Goal: Information Seeking & Learning: Learn about a topic

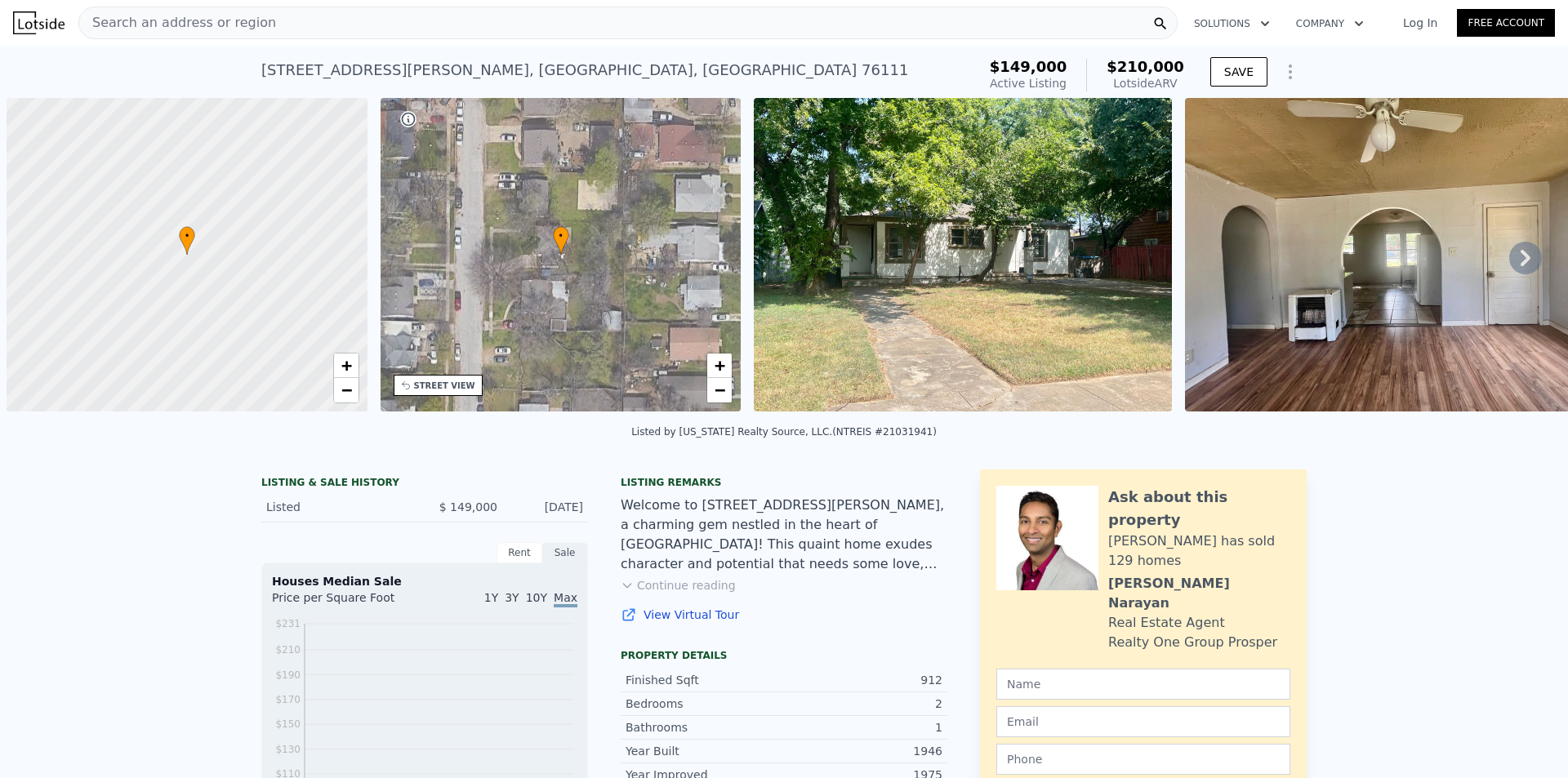
scroll to position [0, 7]
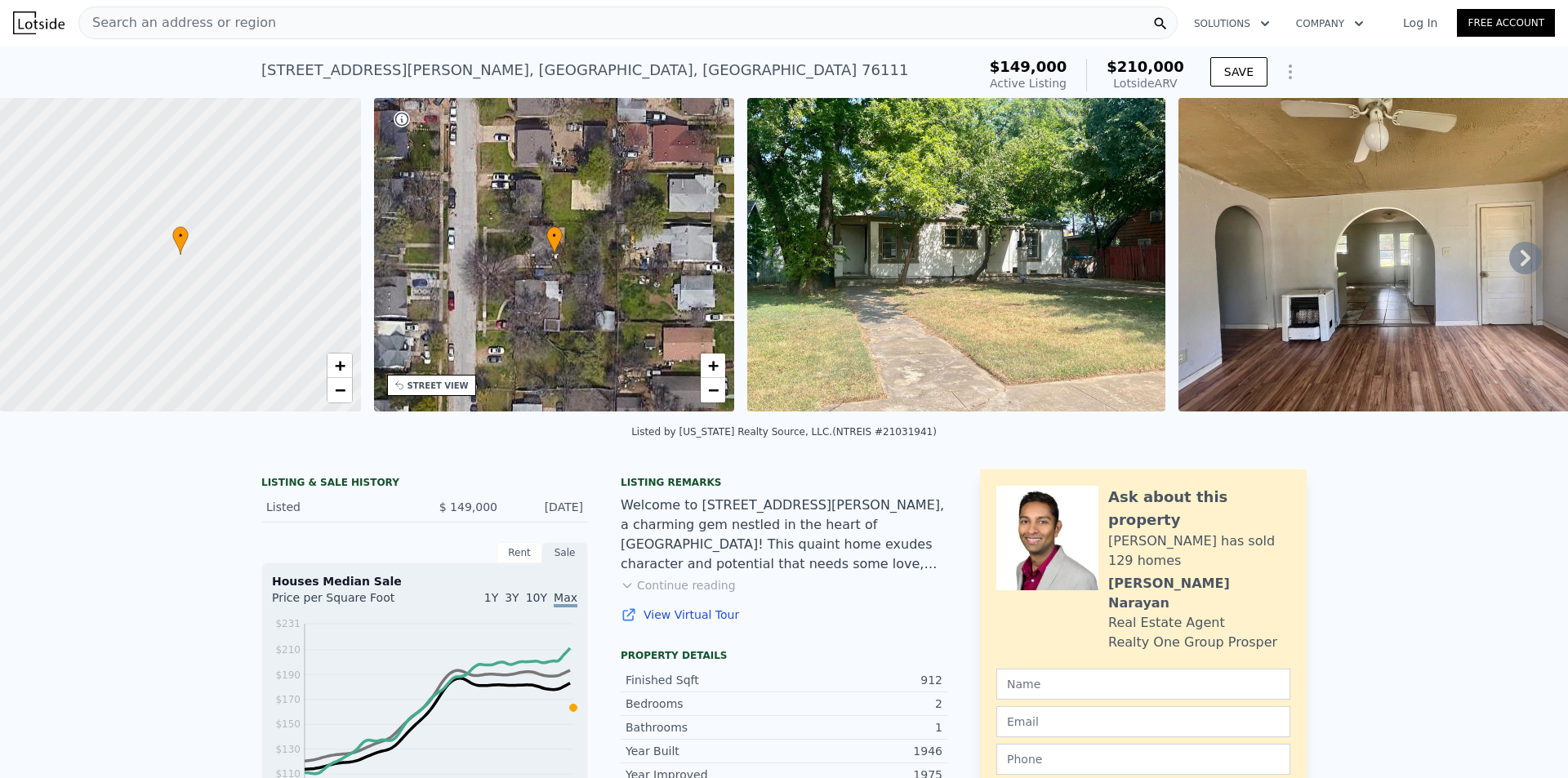
click at [1509, 257] on icon at bounding box center [1526, 258] width 33 height 33
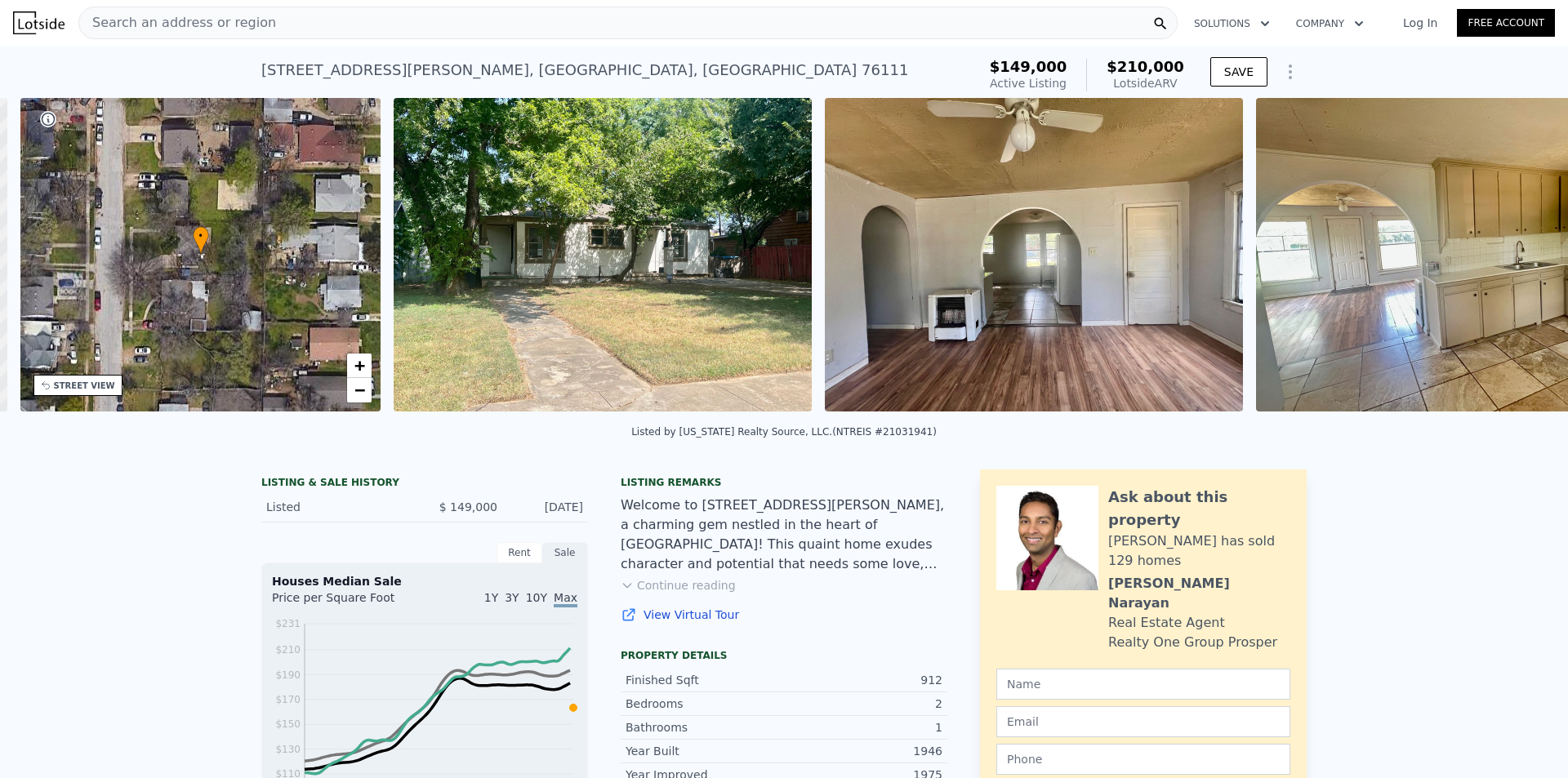
scroll to position [0, 381]
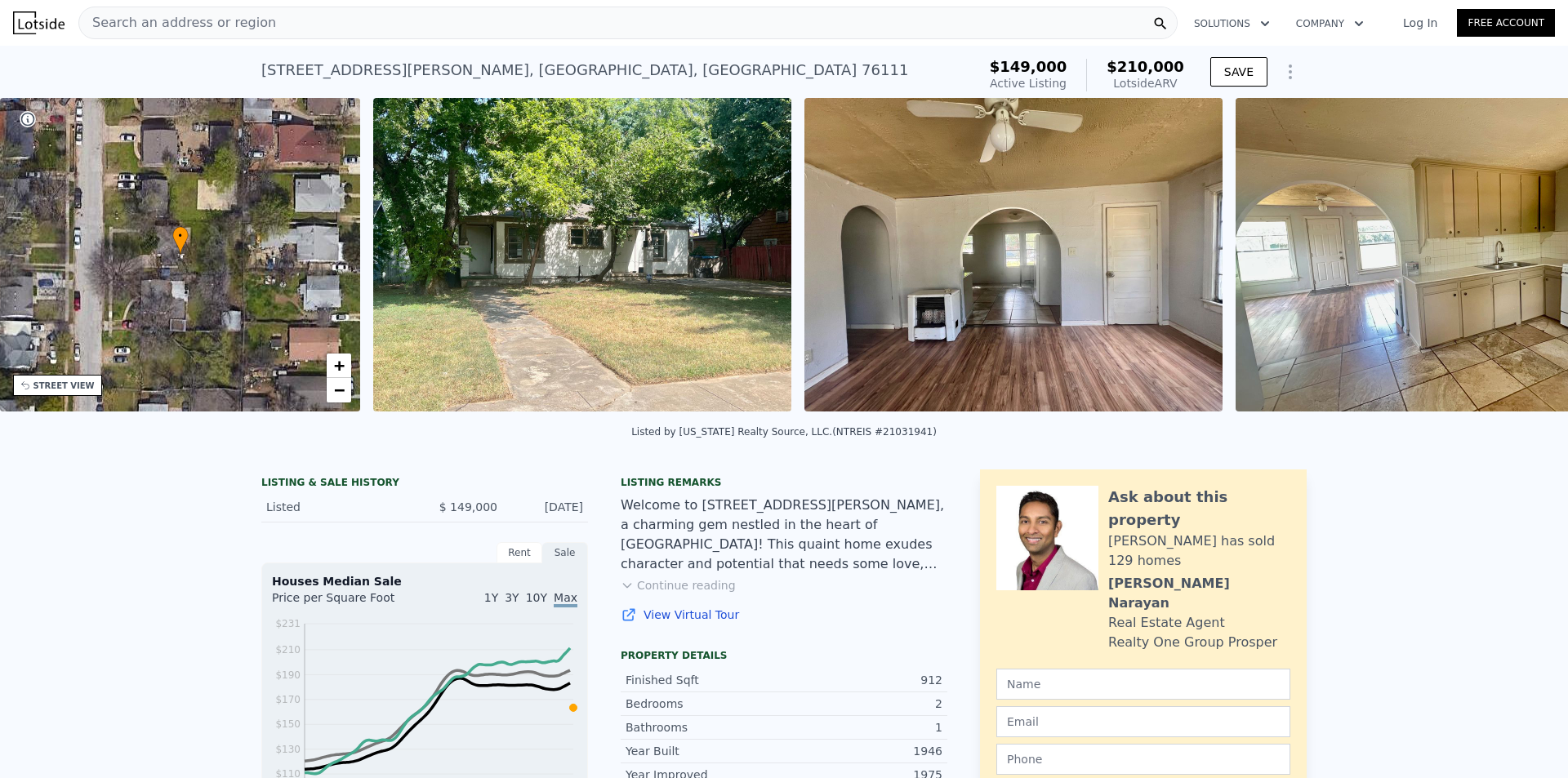
click at [1506, 258] on div "• + − • + − STREET VIEW Loading... SATELLITE VIEW" at bounding box center [784, 258] width 1568 height 319
click at [1509, 263] on icon at bounding box center [1526, 258] width 33 height 33
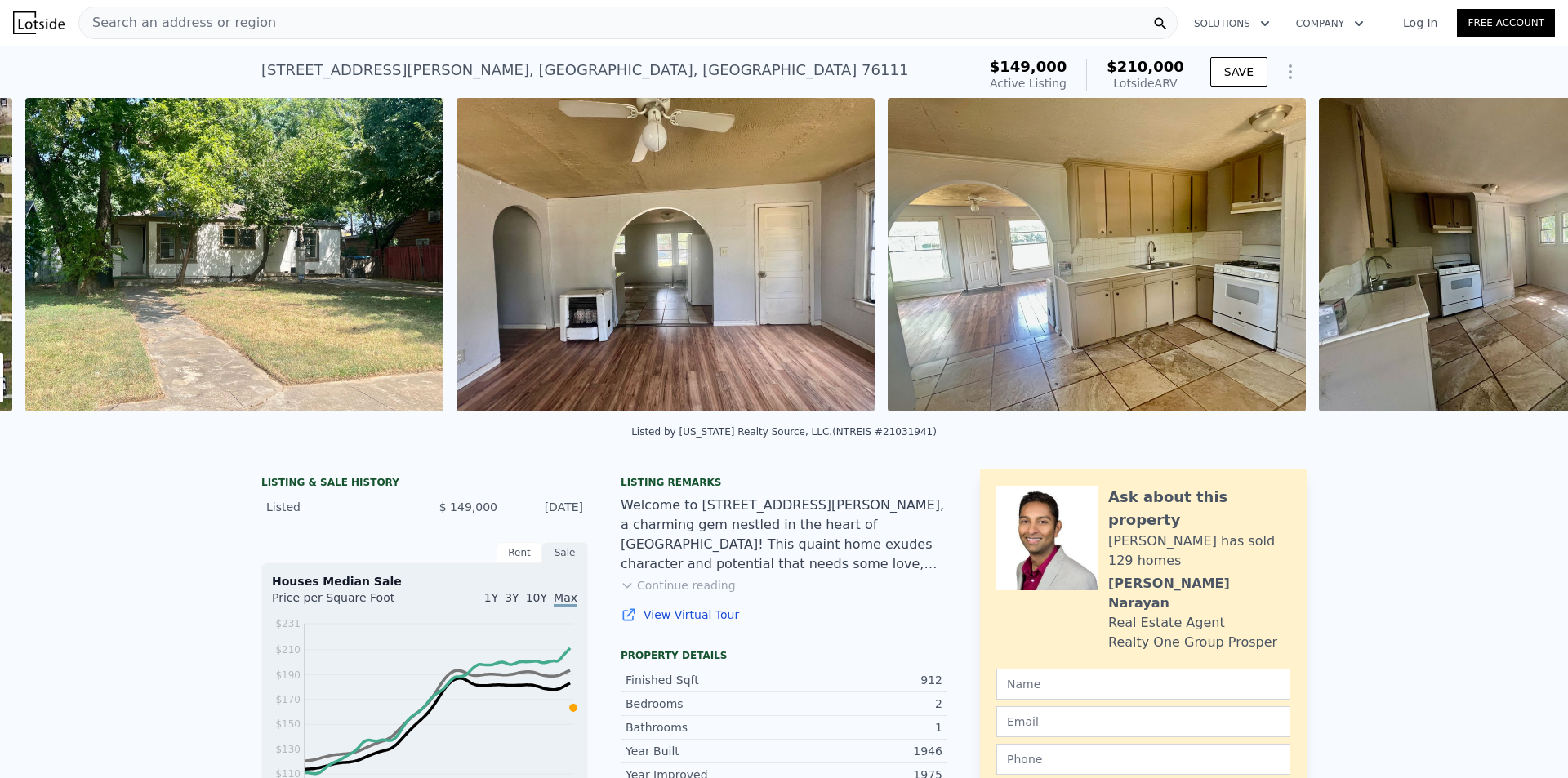
scroll to position [0, 748]
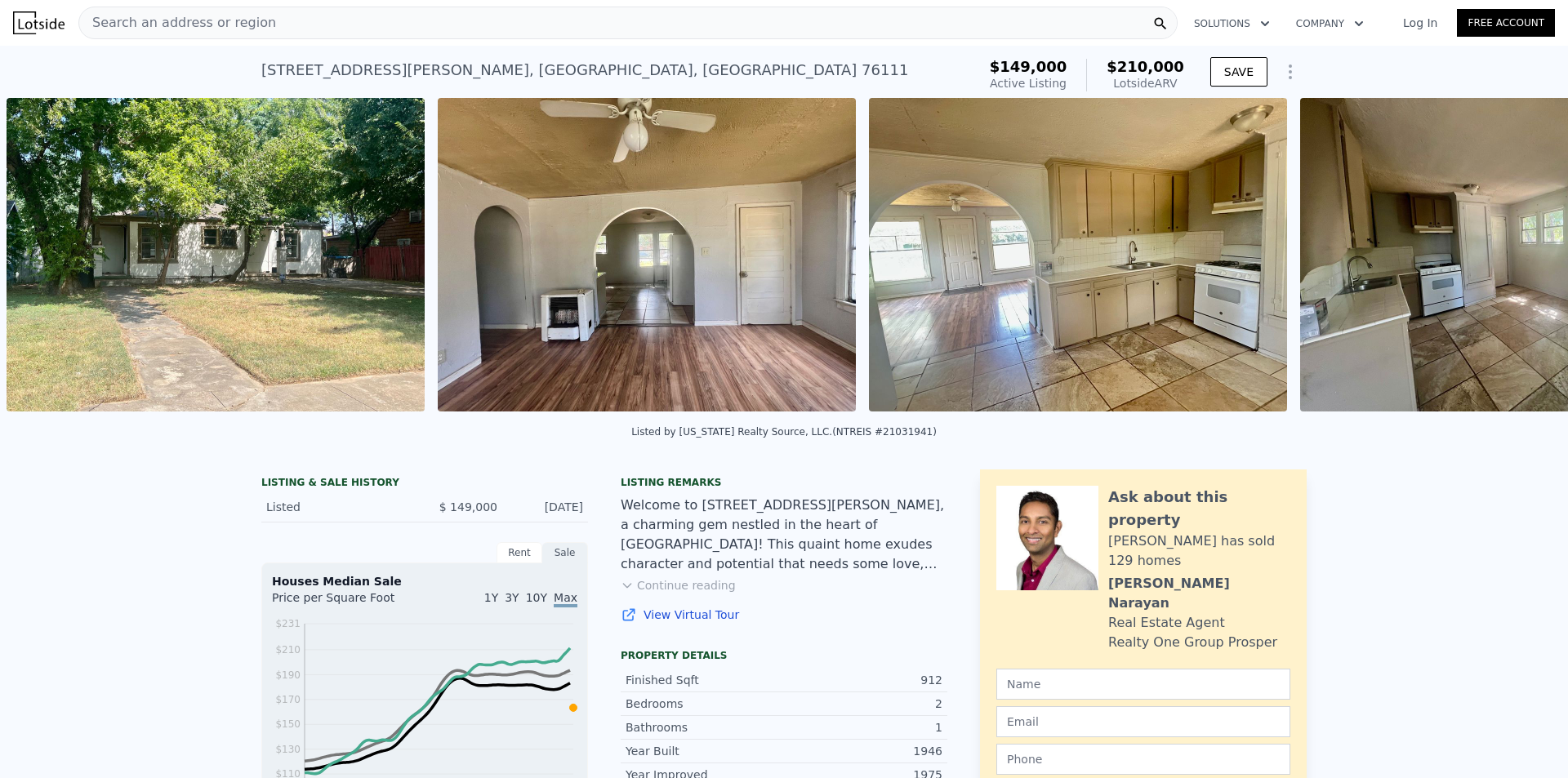
click at [1508, 263] on div "• + − • + − STREET VIEW Loading... SATELLITE VIEW" at bounding box center [784, 258] width 1568 height 319
click at [1509, 263] on icon at bounding box center [1526, 258] width 33 height 33
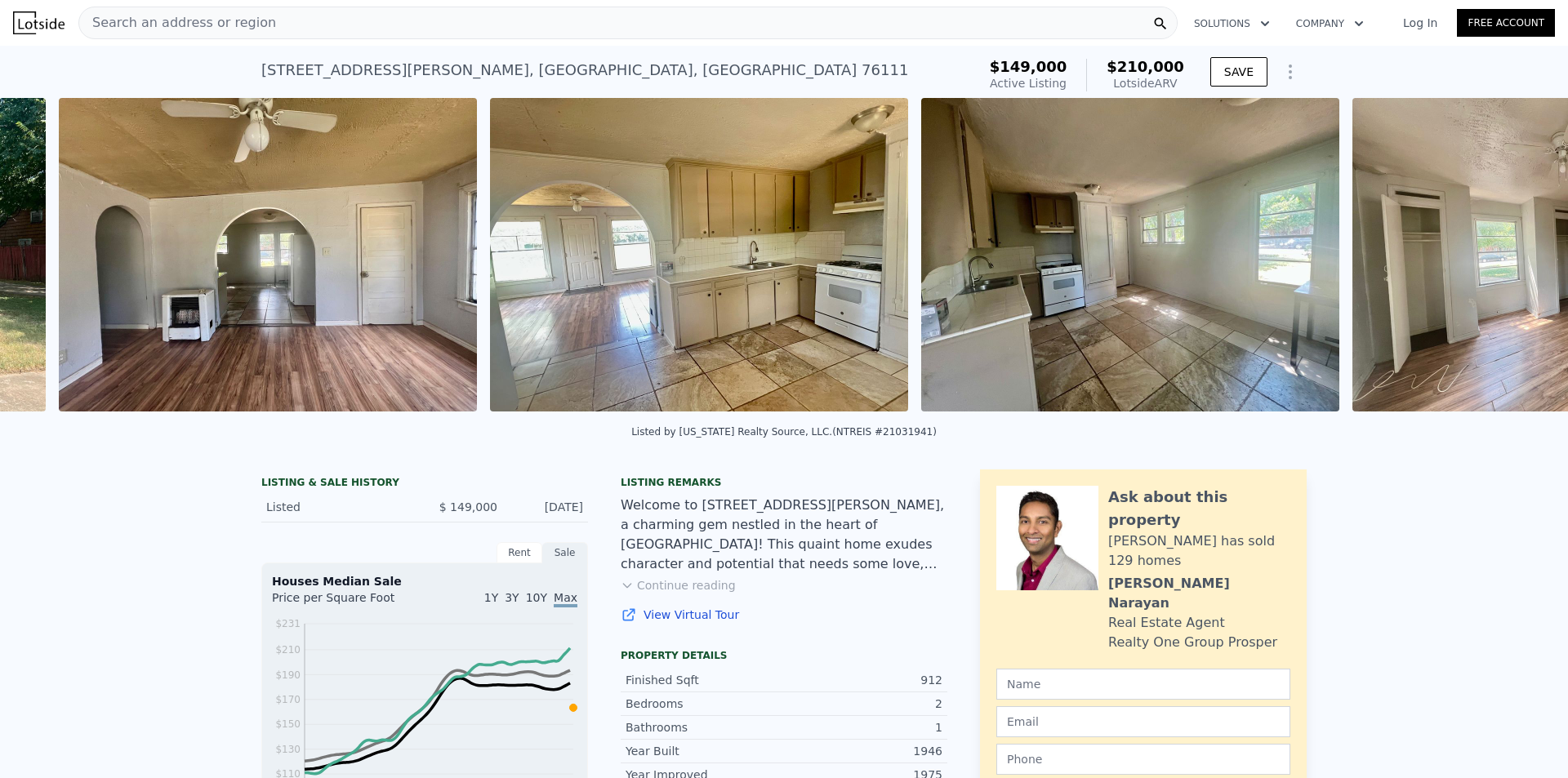
scroll to position [0, 1179]
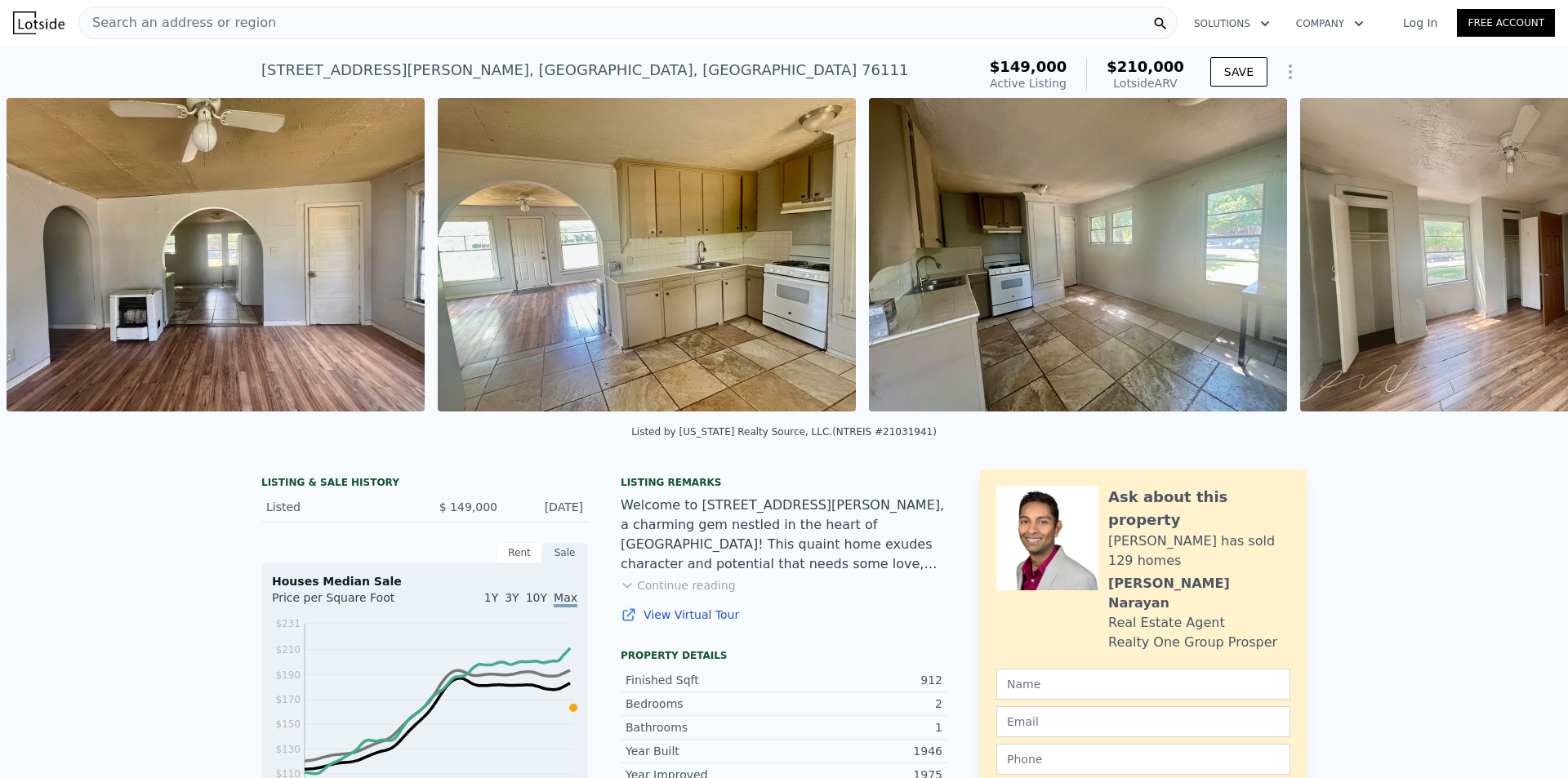
click at [1506, 262] on div "• + − • + − STREET VIEW Loading... SATELLITE VIEW" at bounding box center [784, 258] width 1568 height 319
click at [1509, 262] on icon at bounding box center [1526, 258] width 33 height 33
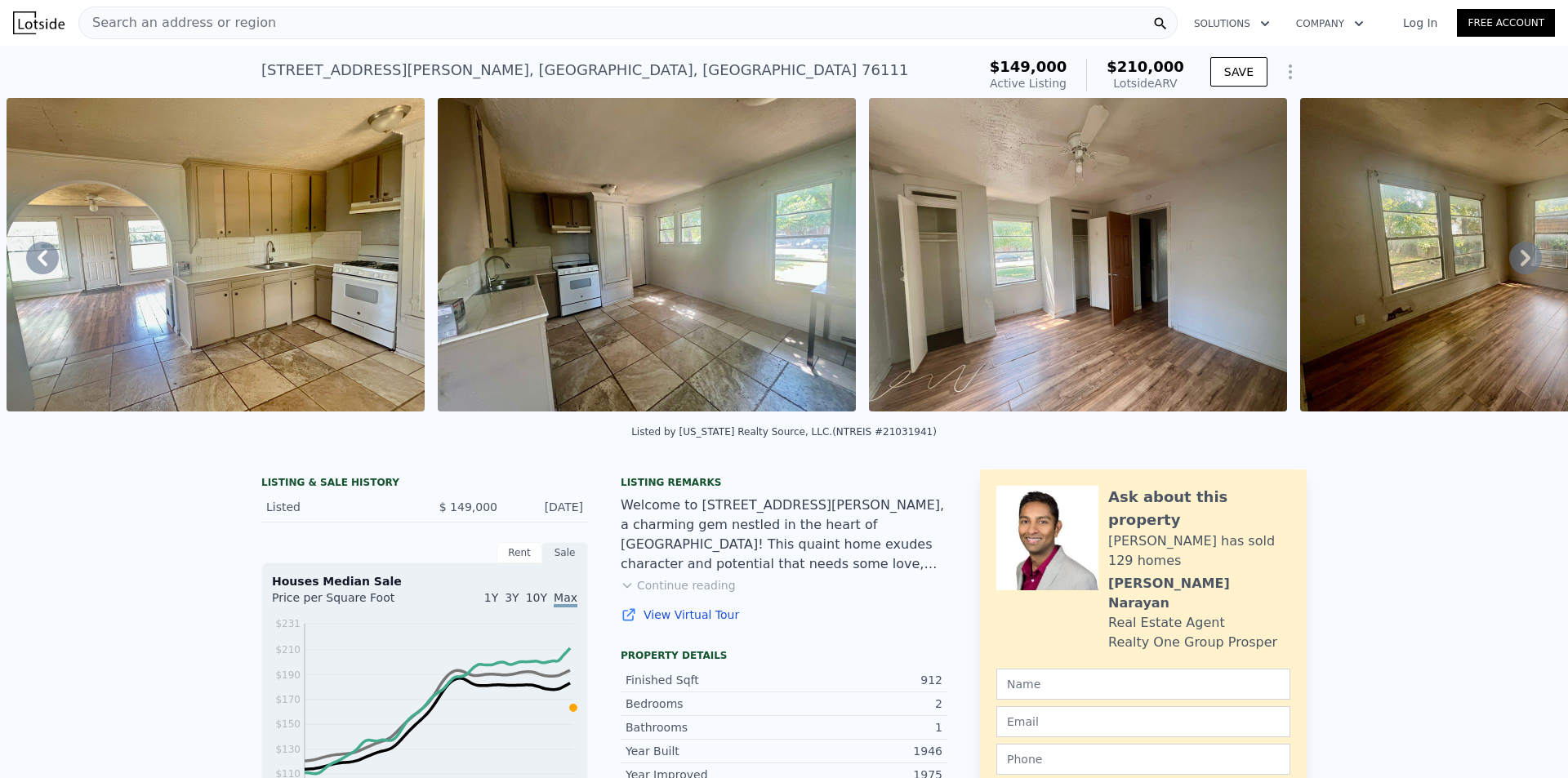
click at [1509, 263] on icon at bounding box center [1526, 258] width 33 height 33
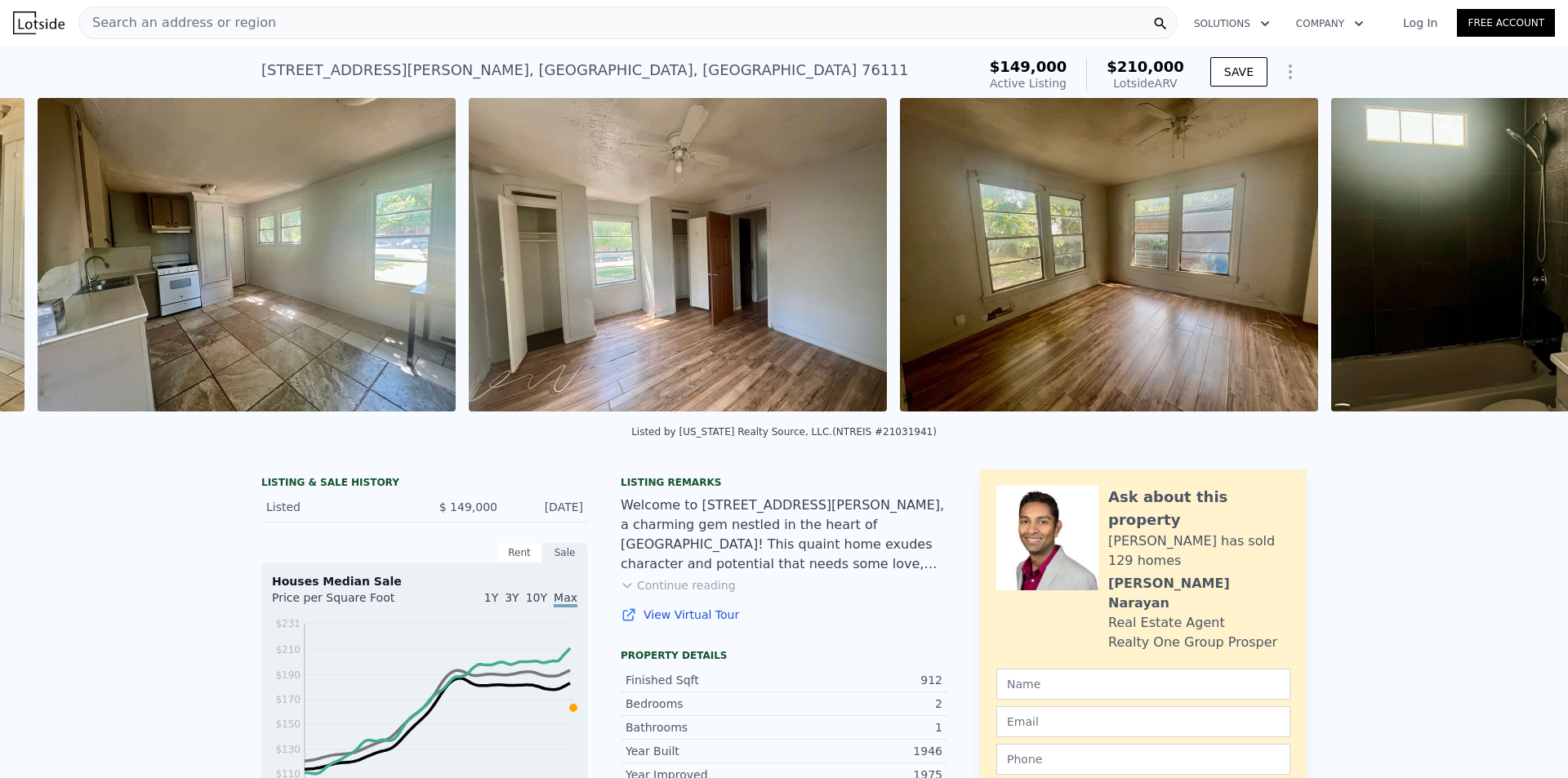
scroll to position [0, 2041]
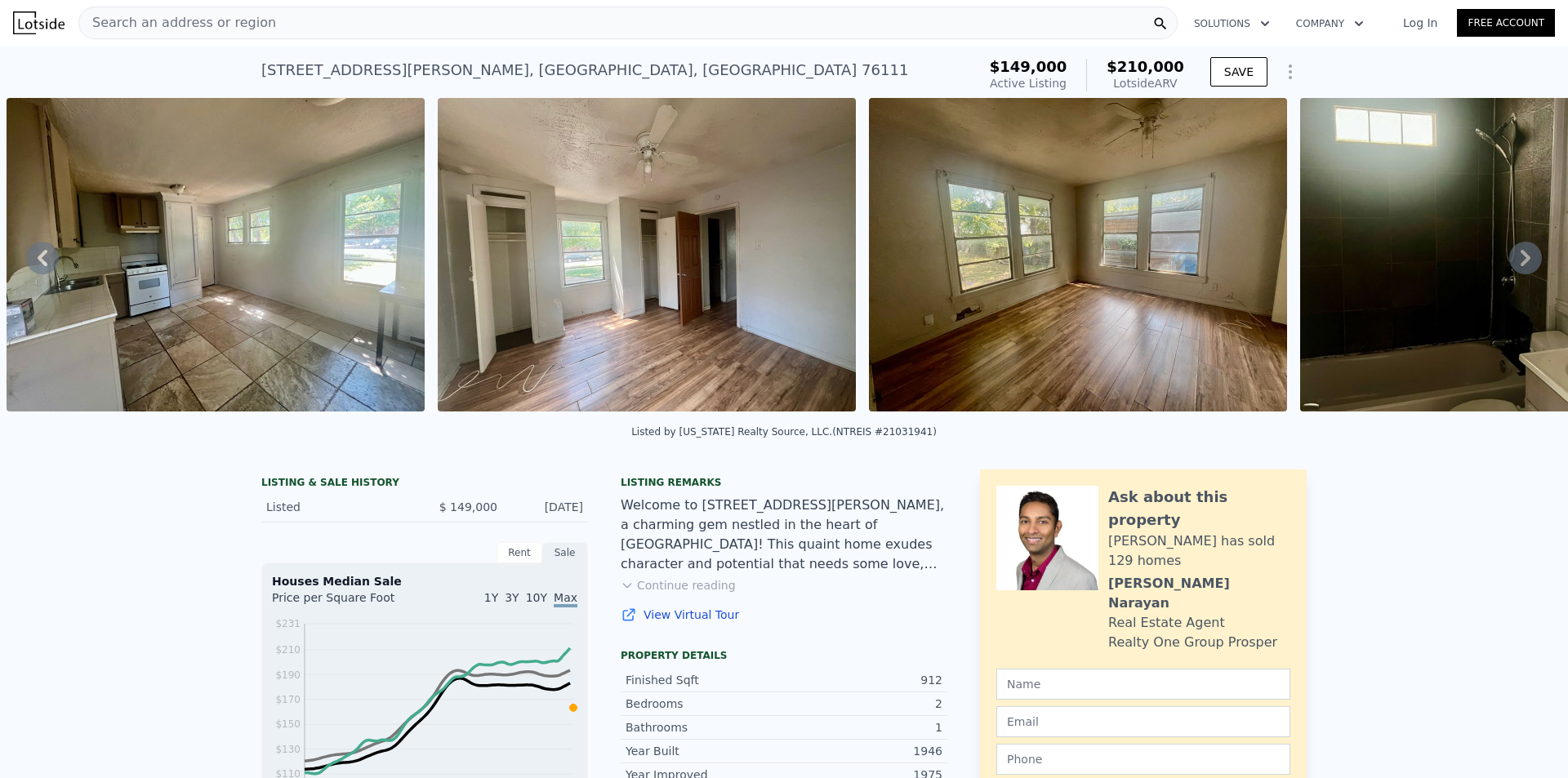
click at [1509, 263] on icon at bounding box center [1526, 258] width 33 height 33
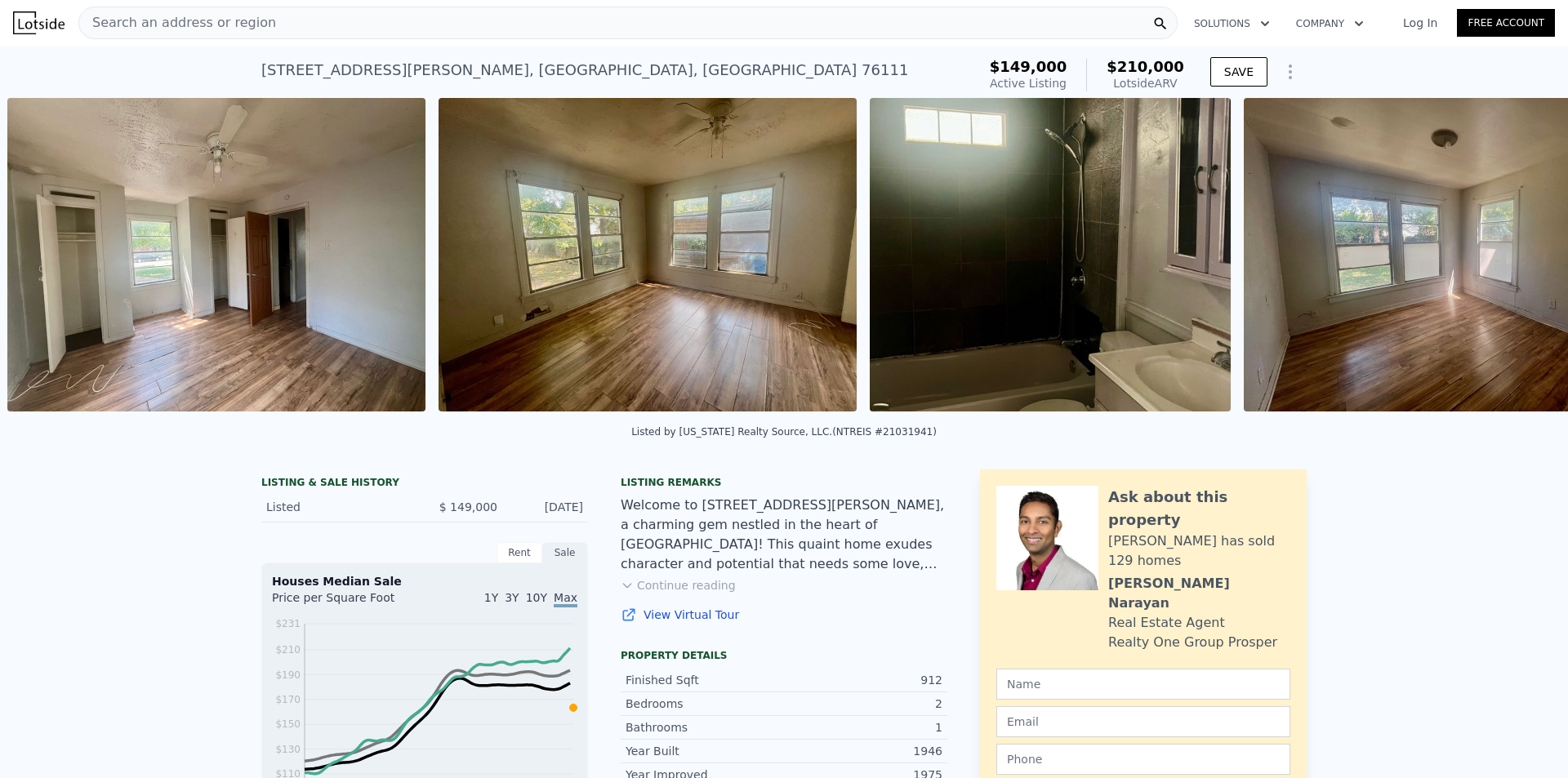
scroll to position [0, 2473]
click at [1508, 264] on div "• + − • + − STREET VIEW Loading... SATELLITE VIEW" at bounding box center [784, 258] width 1568 height 319
click at [1509, 263] on icon at bounding box center [1526, 258] width 33 height 33
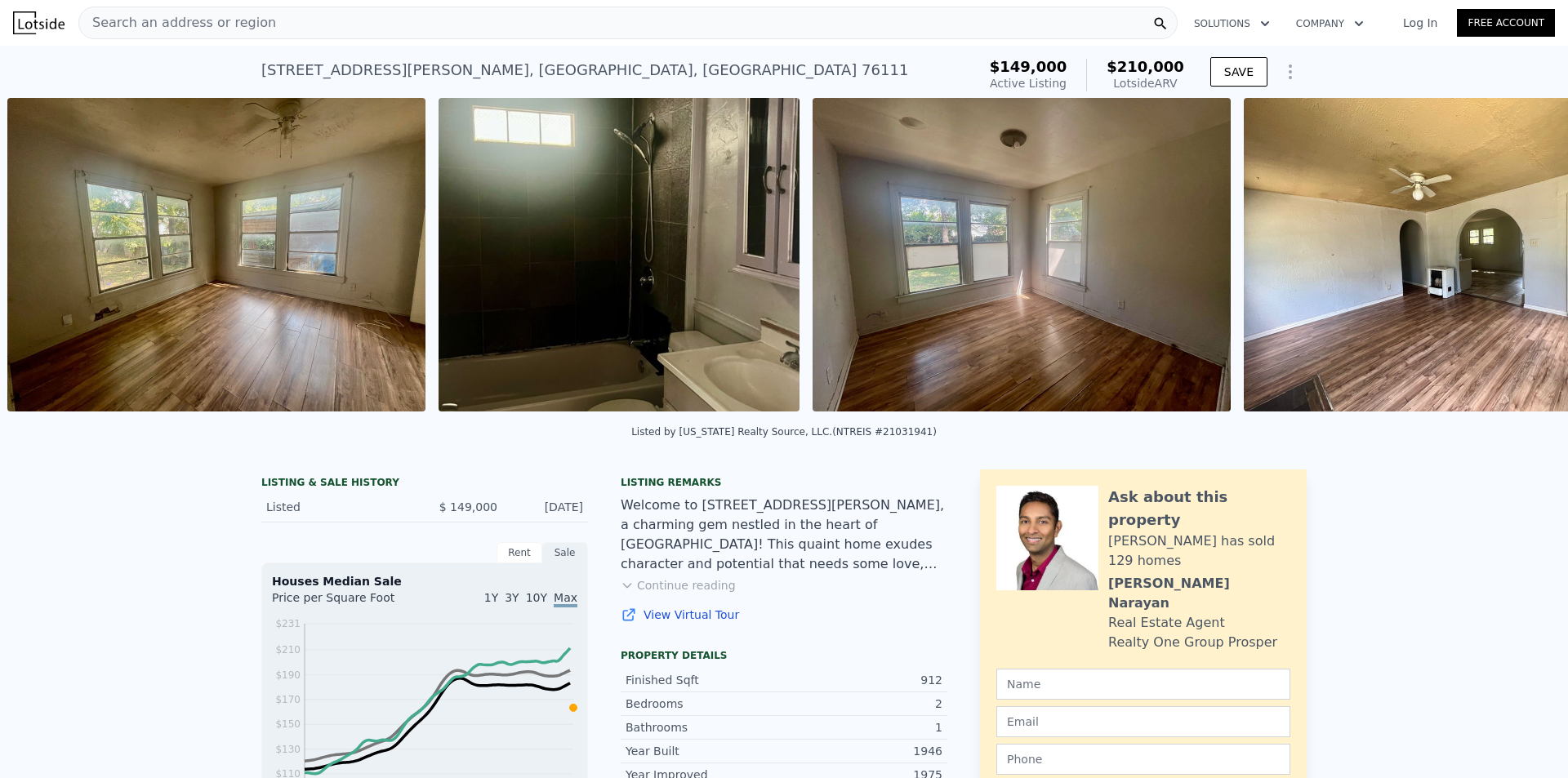
scroll to position [0, 2904]
click at [1509, 264] on div "• + − • + − STREET VIEW Loading... SATELLITE VIEW" at bounding box center [784, 258] width 1568 height 319
click at [1510, 260] on icon at bounding box center [1526, 258] width 33 height 33
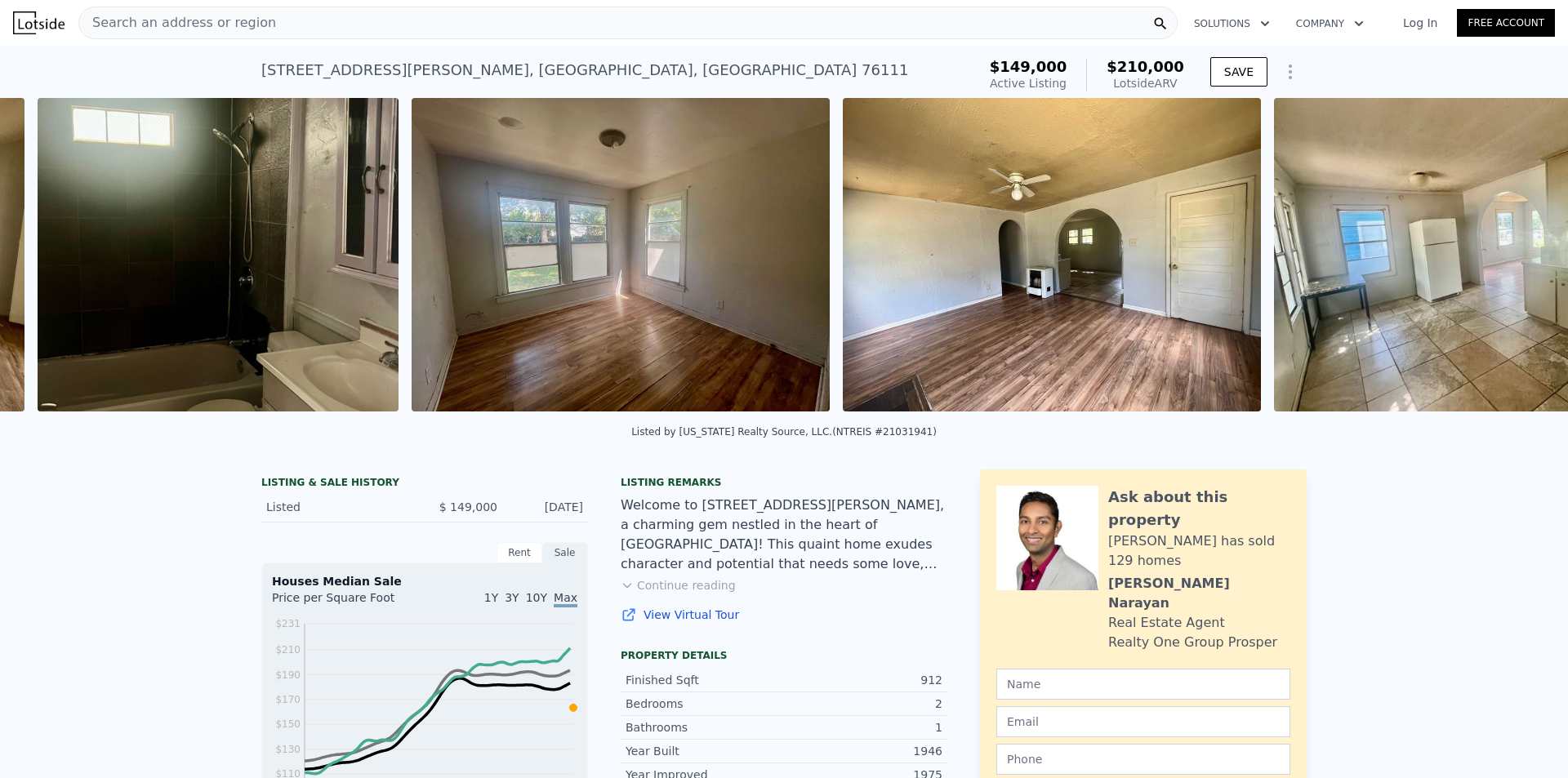
scroll to position [0, 3335]
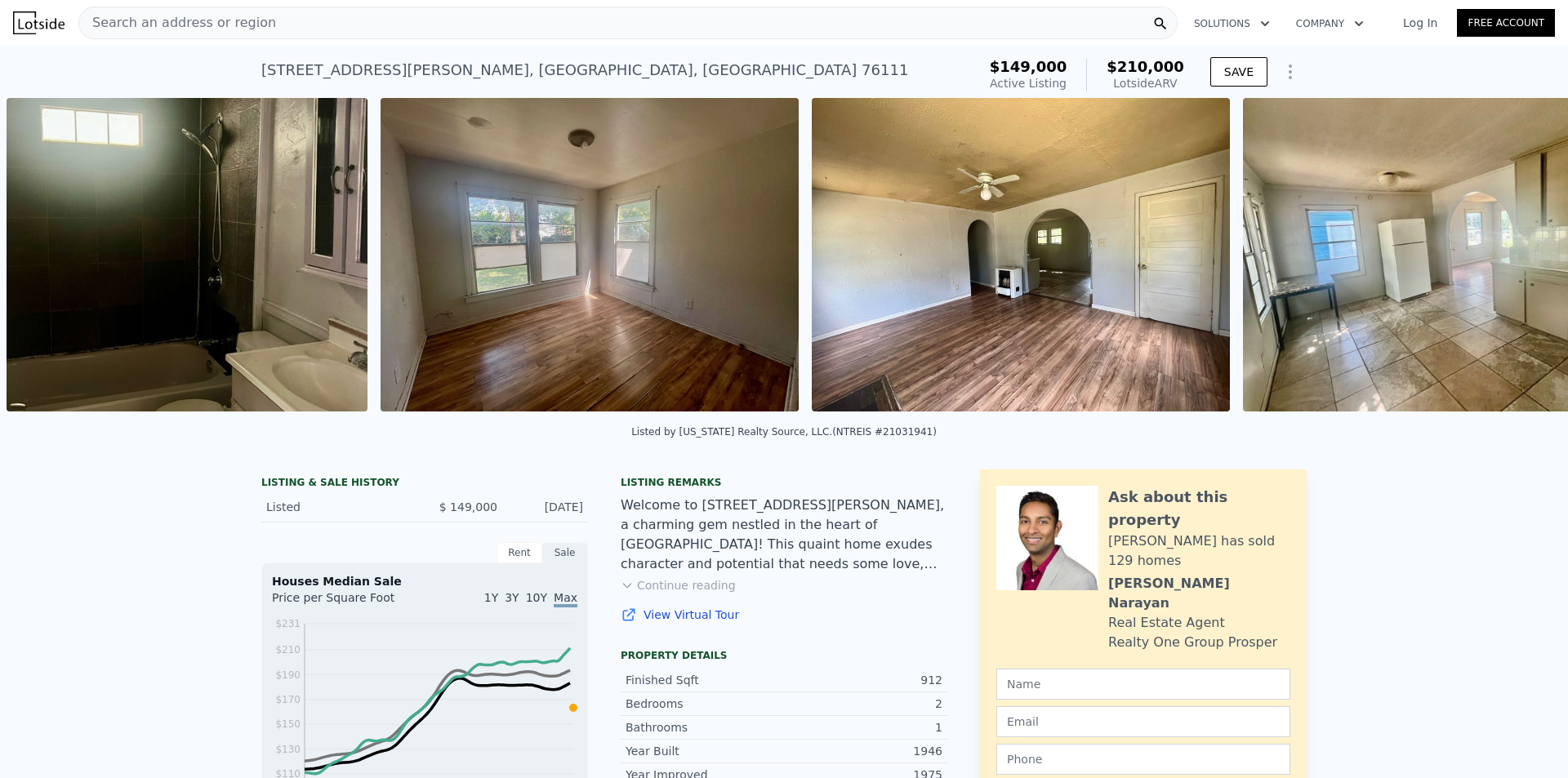
click at [1510, 260] on div "• + − • + − STREET VIEW Loading... SATELLITE VIEW" at bounding box center [784, 258] width 1568 height 319
click at [1510, 261] on icon at bounding box center [1526, 258] width 33 height 33
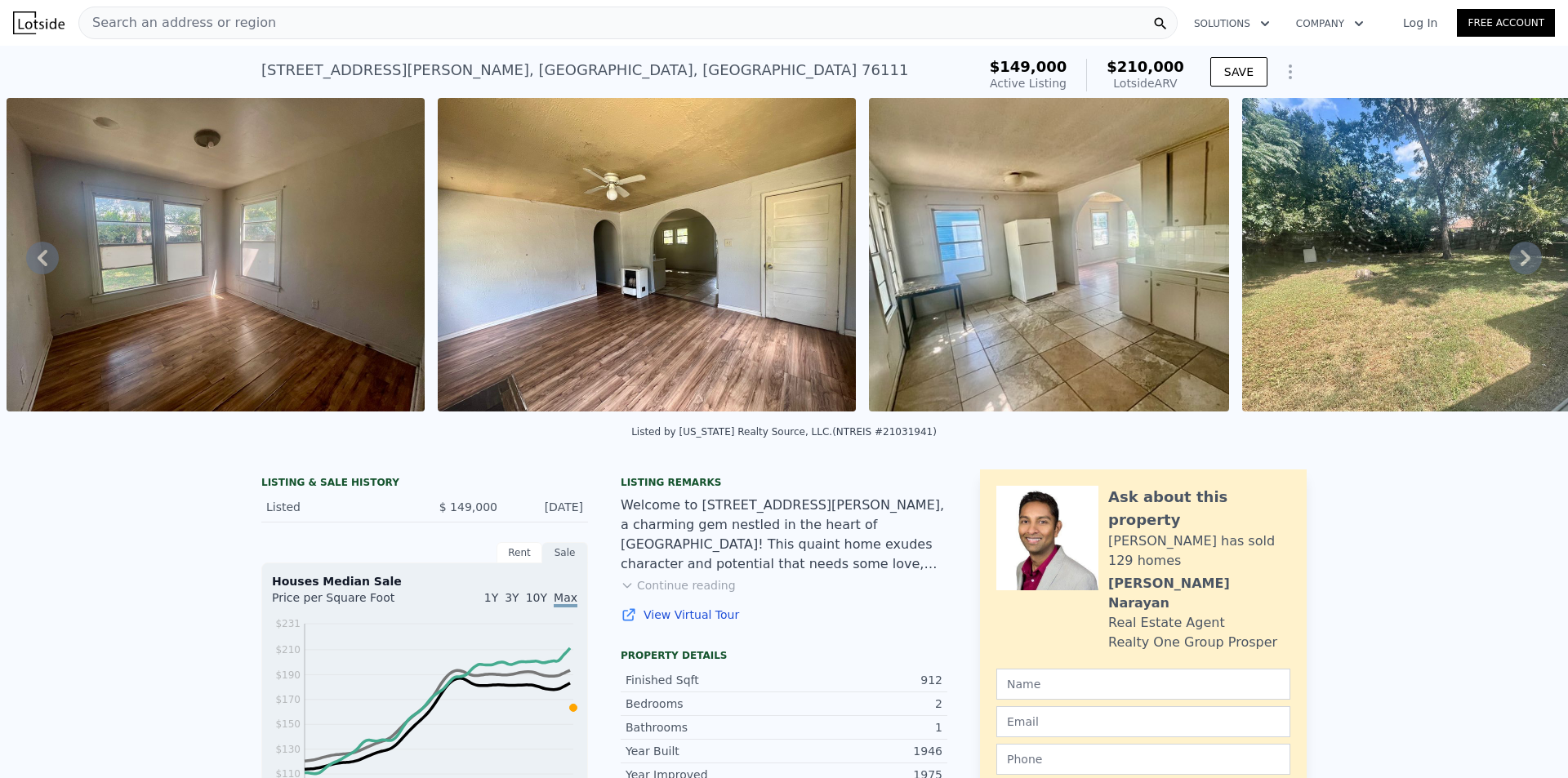
click at [1514, 258] on icon at bounding box center [1526, 258] width 33 height 33
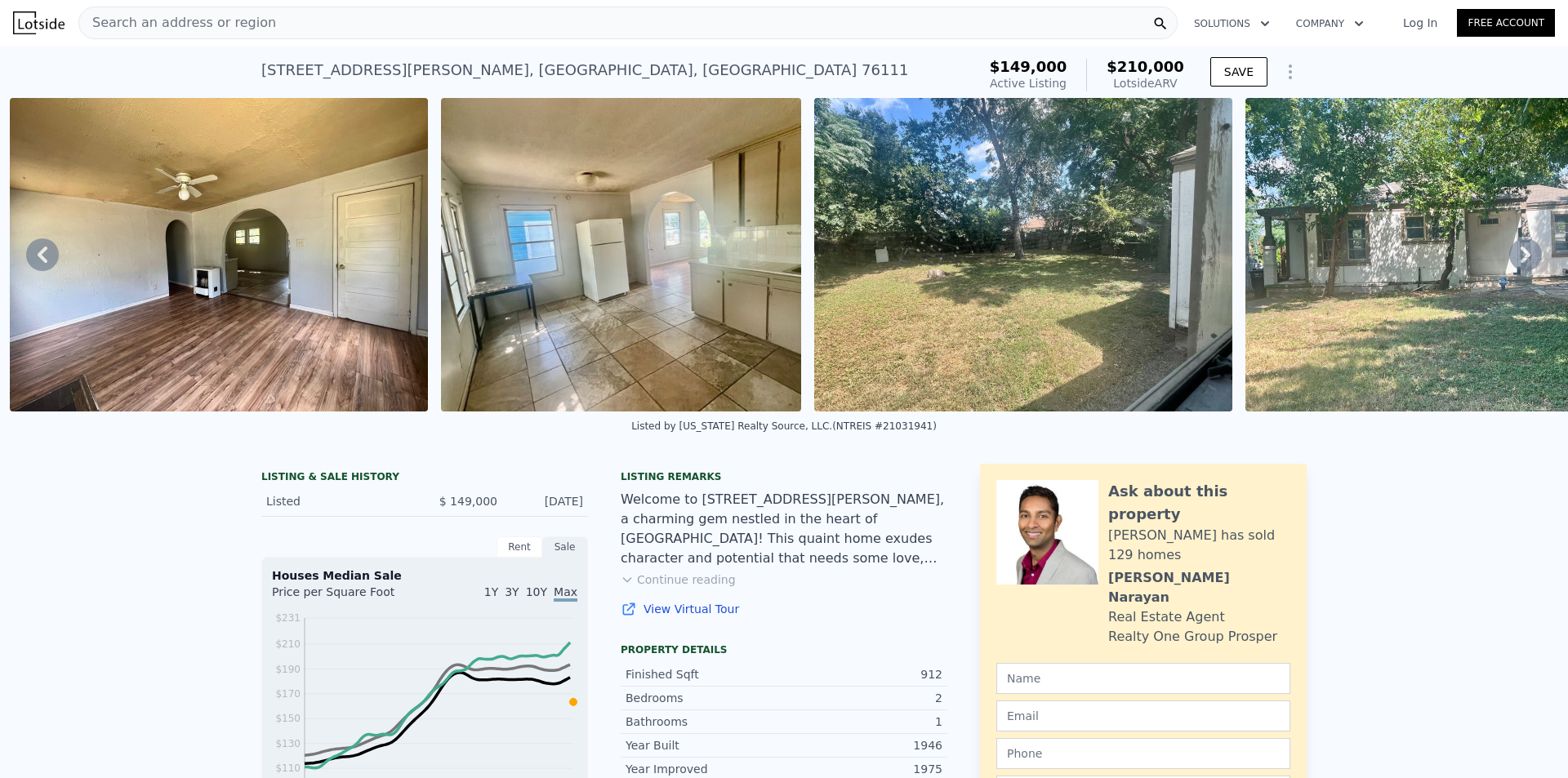
click at [1520, 261] on icon at bounding box center [1525, 254] width 10 height 16
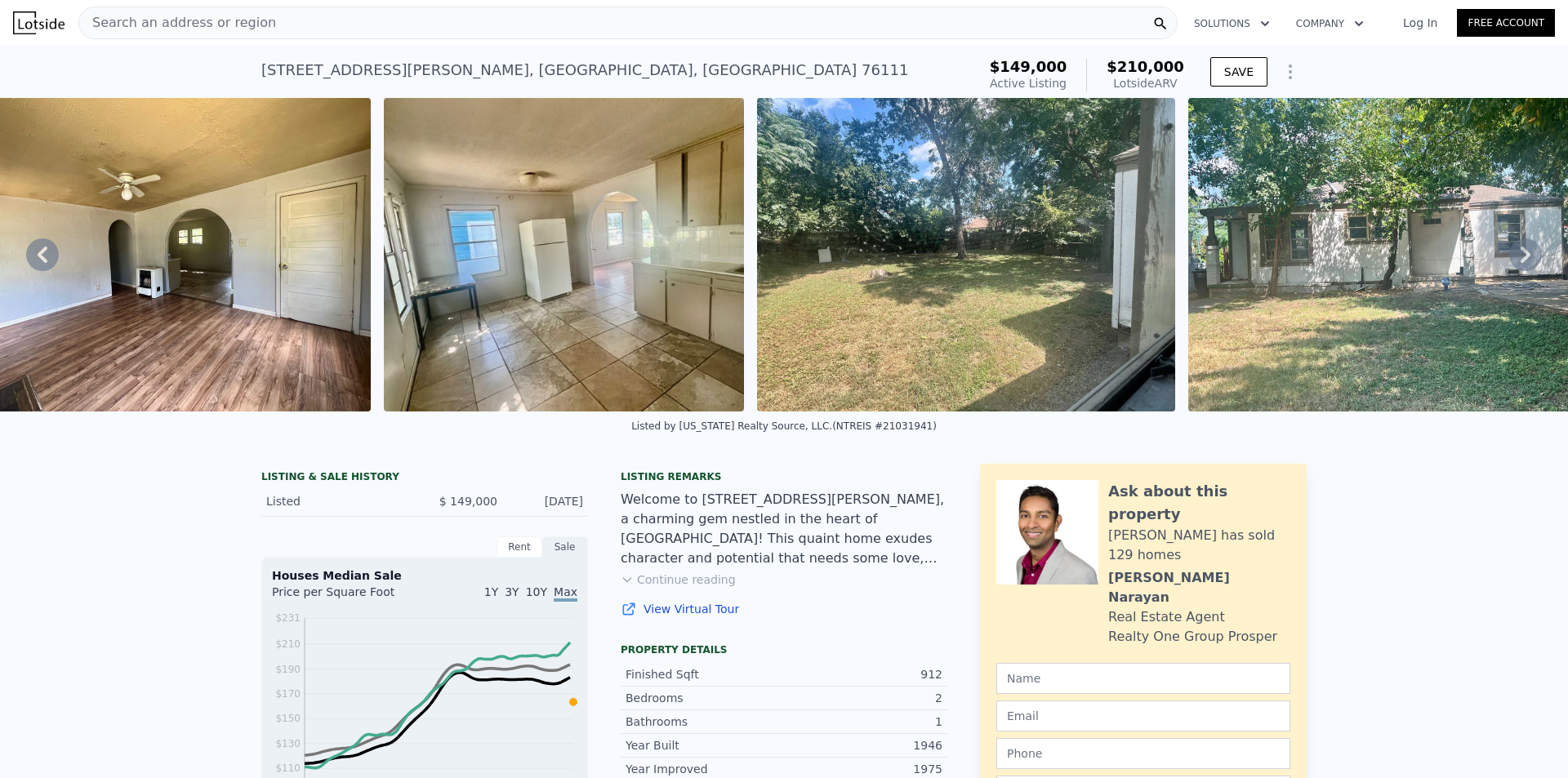
click at [1520, 262] on icon at bounding box center [1525, 254] width 10 height 16
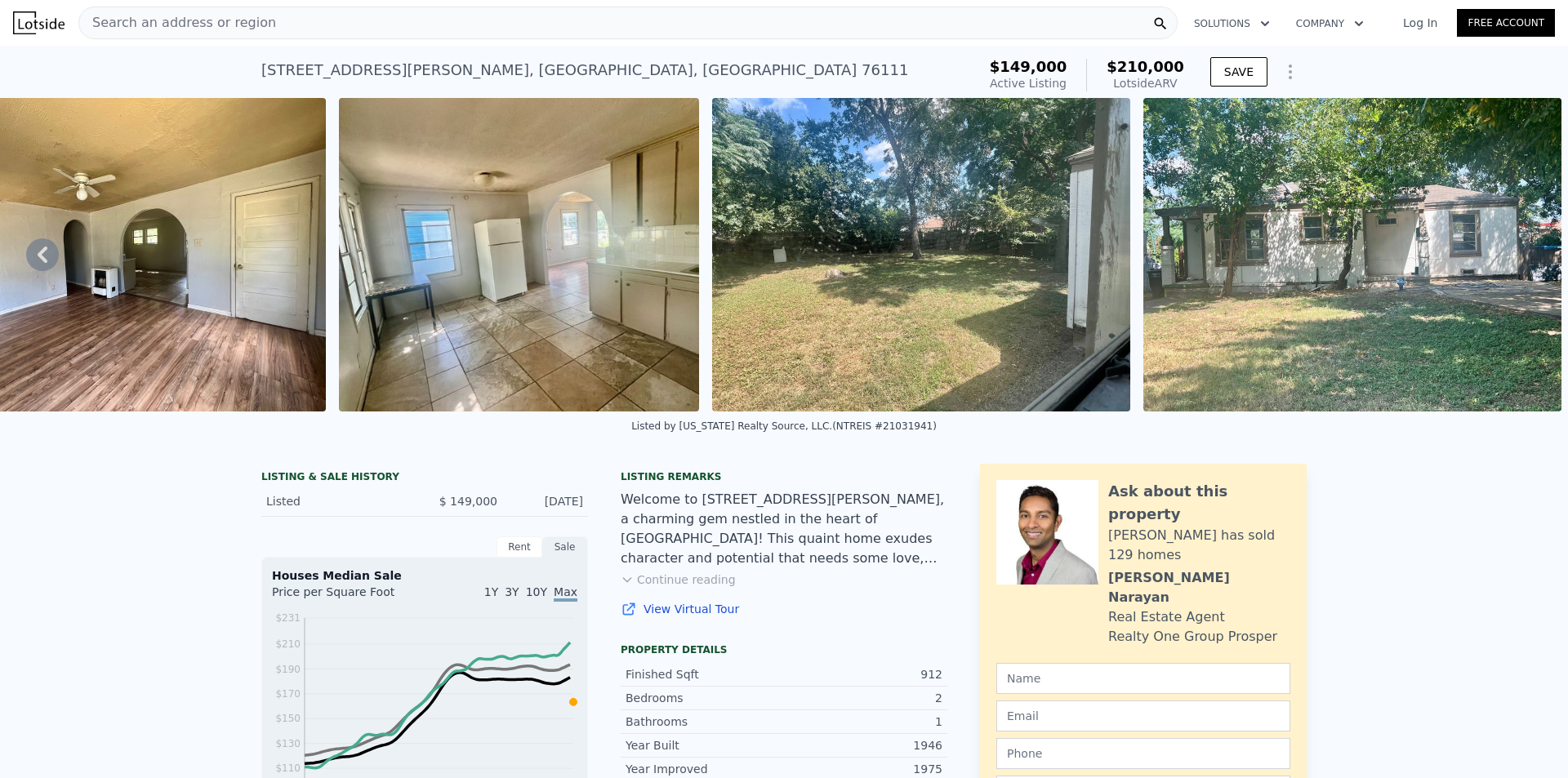
click at [1525, 263] on img at bounding box center [1352, 255] width 418 height 314
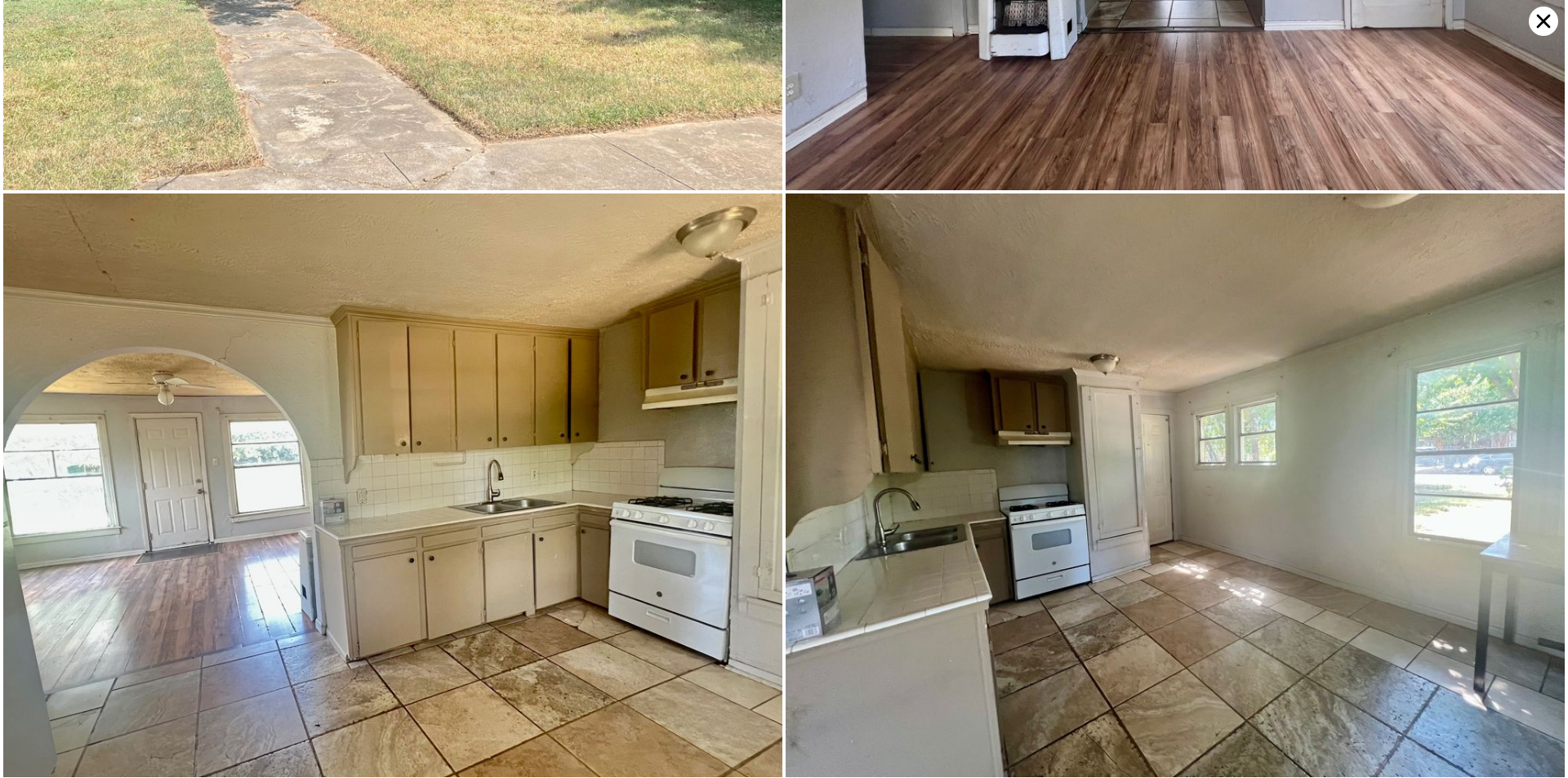
scroll to position [0, 0]
